Goal: Task Accomplishment & Management: Manage account settings

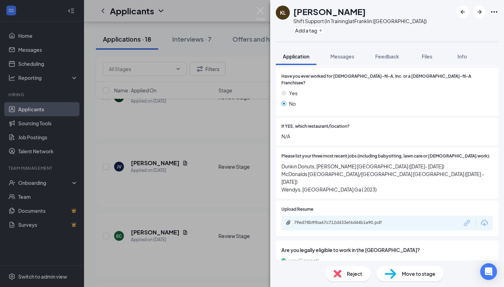
scroll to position [192, 0]
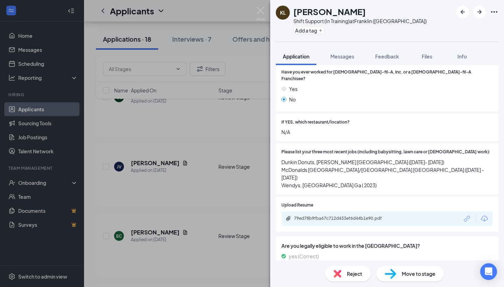
click at [480, 215] on div at bounding box center [476, 219] width 26 height 8
click at [483, 215] on icon "Download" at bounding box center [485, 219] width 8 height 8
click at [250, 151] on div "KL [PERSON_NAME] Shift Support (In Training) at [GEOGRAPHIC_DATA] ([GEOGRAPHIC_…" at bounding box center [252, 143] width 504 height 287
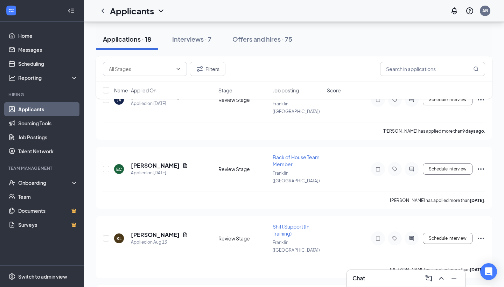
scroll to position [960, 0]
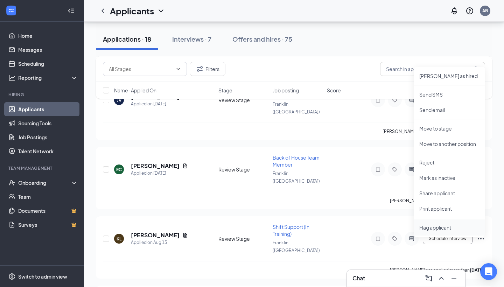
click at [438, 223] on li "Flag applicant" at bounding box center [449, 228] width 71 height 16
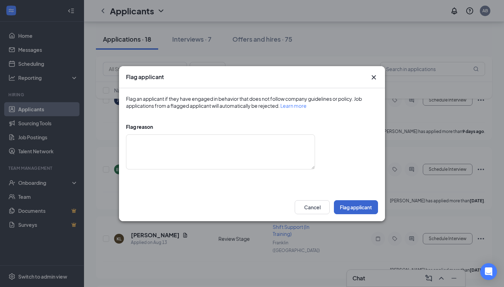
click at [352, 201] on button "Flag applicant" at bounding box center [356, 207] width 44 height 14
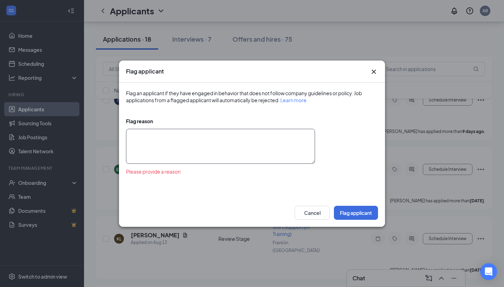
click at [260, 143] on textarea at bounding box center [220, 146] width 189 height 35
type textarea "S"
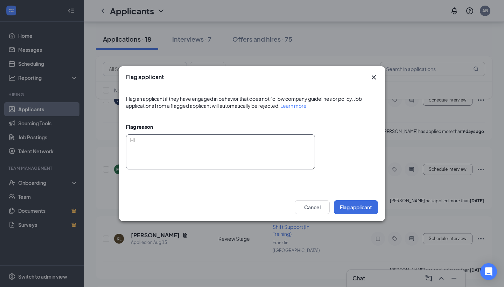
type textarea "H"
type textarea "Job offer before, had orientation and did not show up"
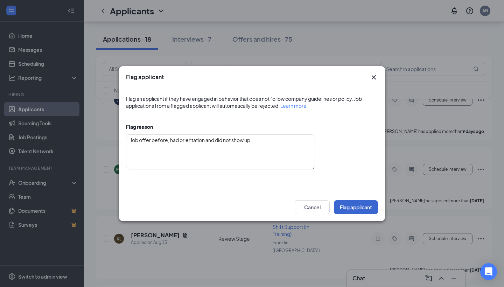
click at [352, 209] on button "Flag applicant" at bounding box center [356, 207] width 44 height 14
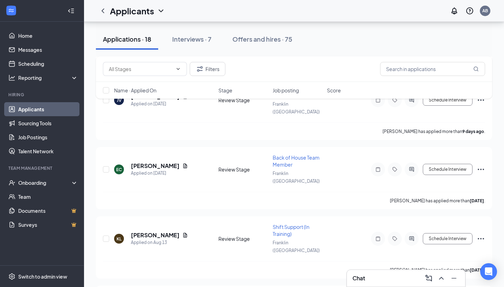
scroll to position [899, 0]
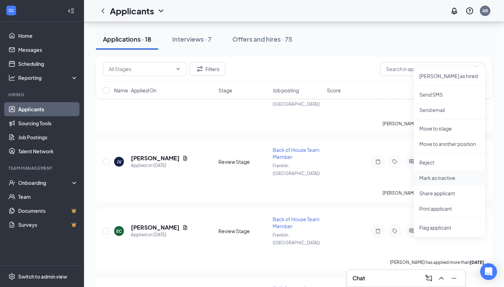
click at [454, 179] on p "Mark as inactive" at bounding box center [450, 177] width 60 height 7
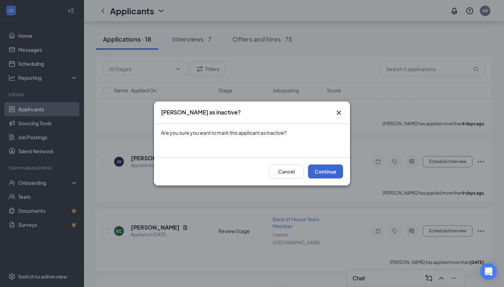
click at [320, 171] on button "Continue" at bounding box center [325, 172] width 35 height 14
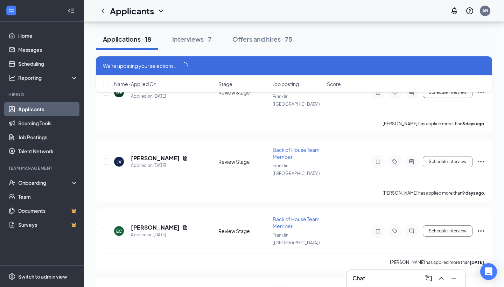
scroll to position [892, 0]
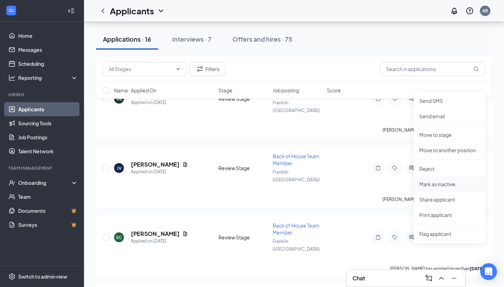
click at [447, 187] on p "Mark as inactive" at bounding box center [450, 184] width 60 height 7
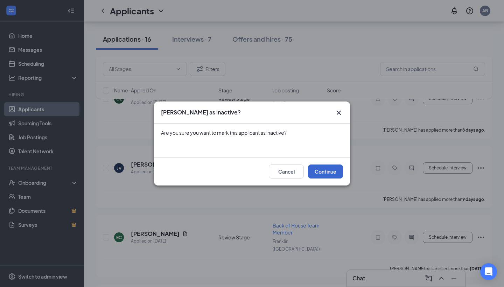
click at [322, 174] on button "Continue" at bounding box center [325, 172] width 35 height 14
